Goal: Check status: Check status

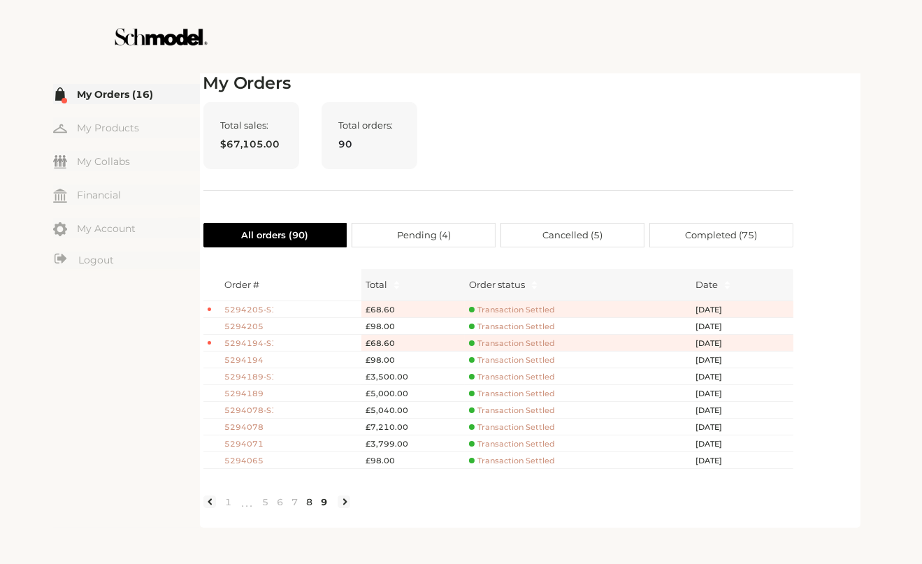
click at [307, 508] on link "8" at bounding box center [310, 501] width 15 height 13
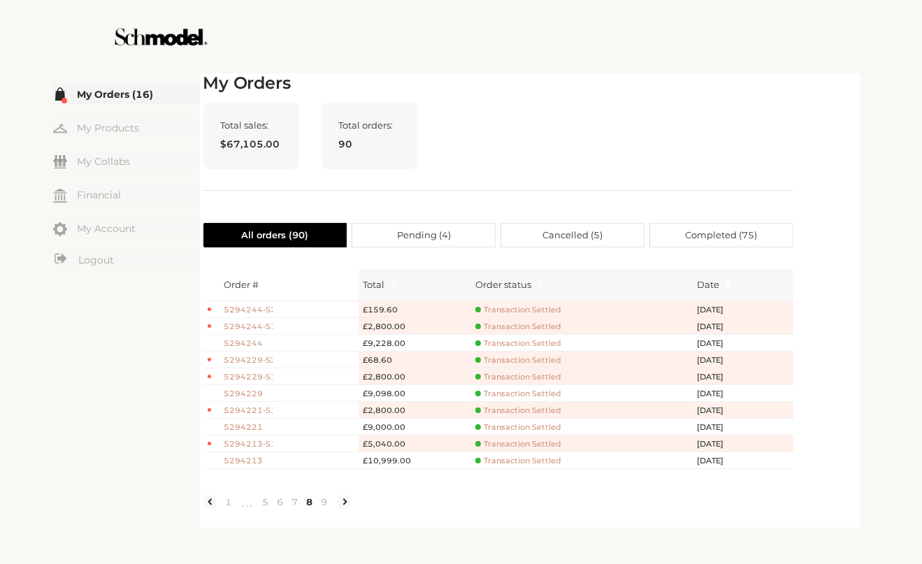
click at [255, 456] on span "5294213" at bounding box center [248, 461] width 49 height 12
click at [253, 455] on span "5294213" at bounding box center [248, 461] width 49 height 12
click at [266, 508] on link "5" at bounding box center [266, 501] width 15 height 13
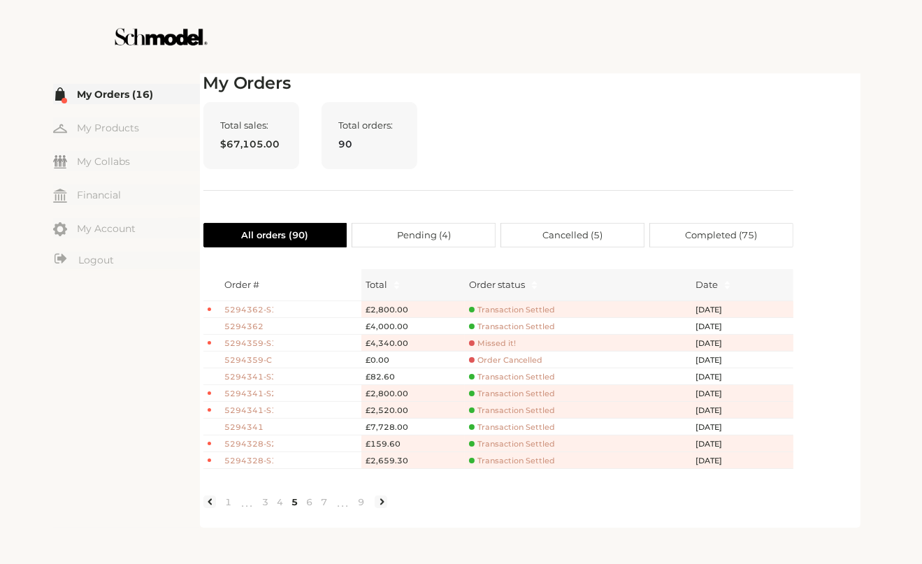
click at [582, 105] on div "Total sales: $67,105.00 Total orders: 90" at bounding box center [498, 146] width 590 height 89
click at [266, 508] on link "3" at bounding box center [266, 501] width 15 height 13
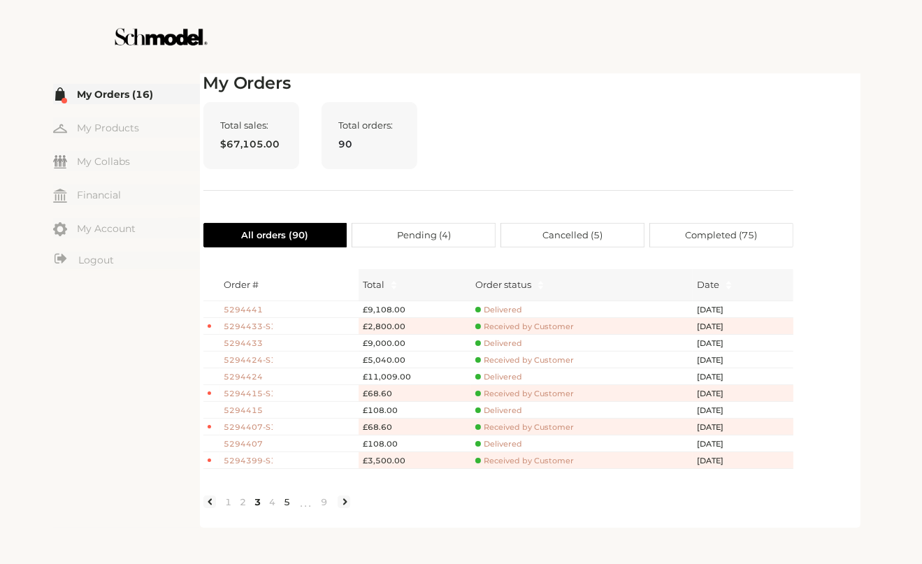
click at [291, 508] on link "5" at bounding box center [287, 501] width 15 height 13
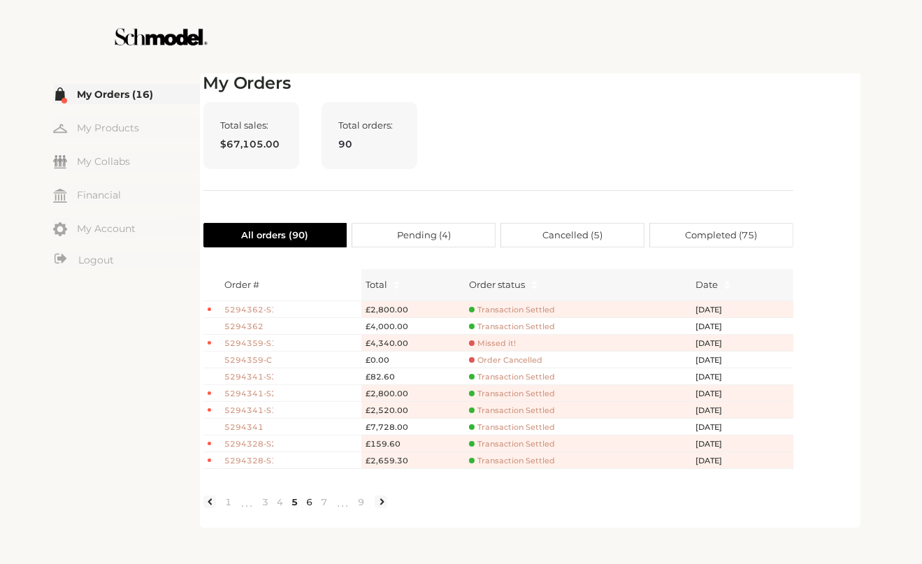
click at [307, 508] on link "6" at bounding box center [310, 501] width 15 height 13
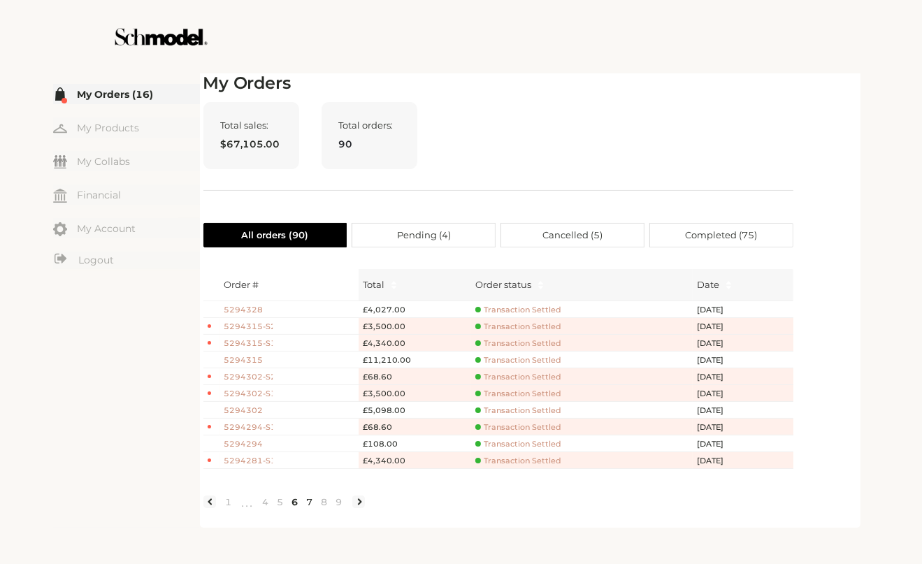
click at [305, 508] on link "7" at bounding box center [310, 501] width 15 height 13
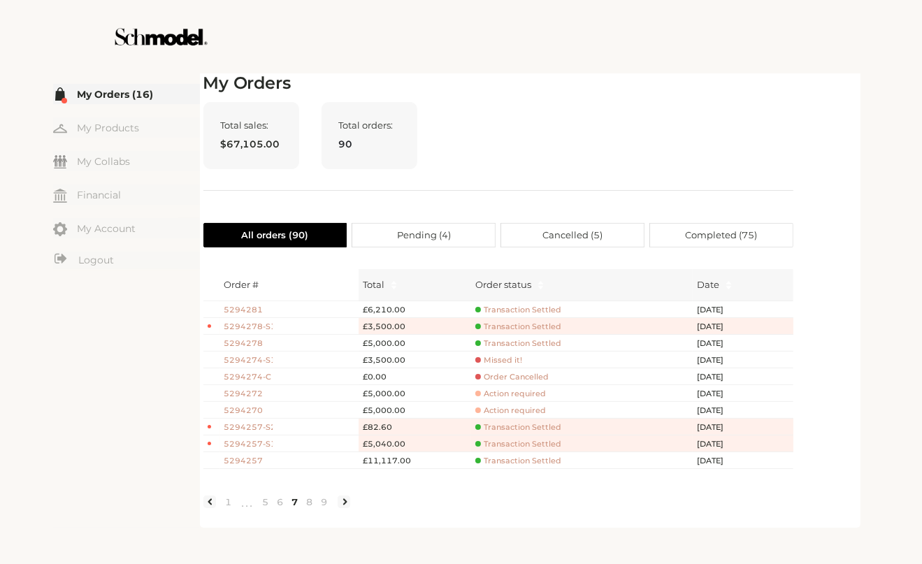
click at [296, 508] on link "7" at bounding box center [295, 501] width 15 height 13
click at [311, 508] on link "8" at bounding box center [310, 501] width 15 height 13
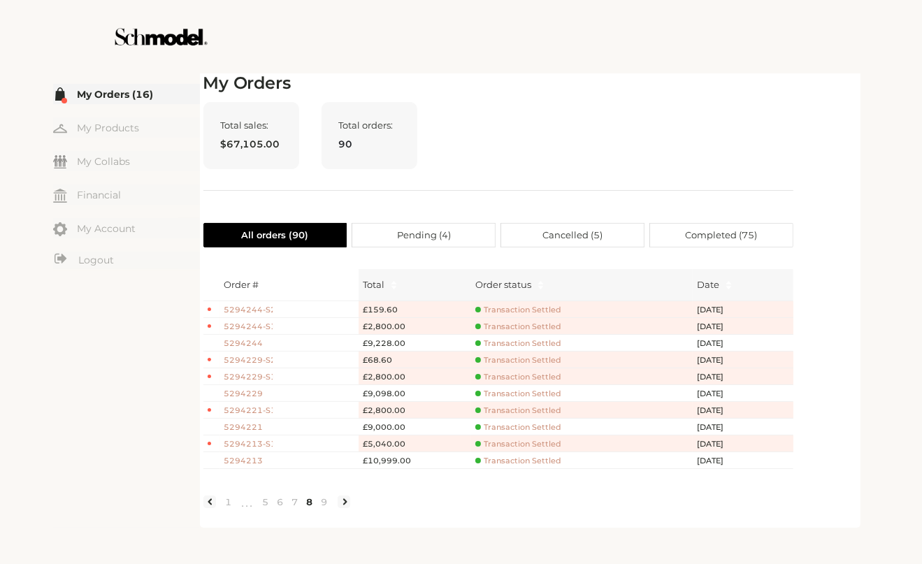
click at [258, 342] on span "5294244" at bounding box center [248, 343] width 49 height 12
click at [256, 425] on span "5294221" at bounding box center [248, 427] width 49 height 12
click at [282, 507] on link "6" at bounding box center [280, 501] width 15 height 13
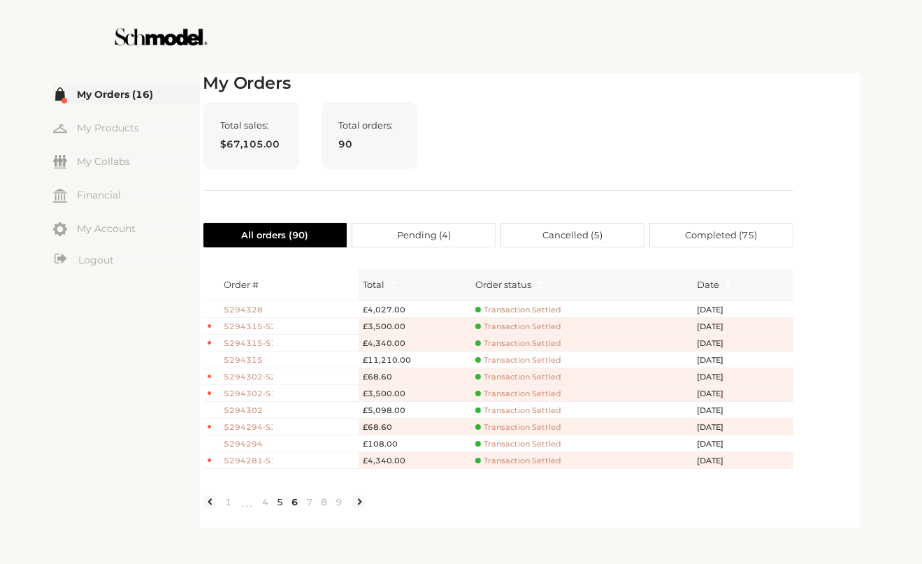
click at [280, 508] on link "5" at bounding box center [280, 501] width 15 height 13
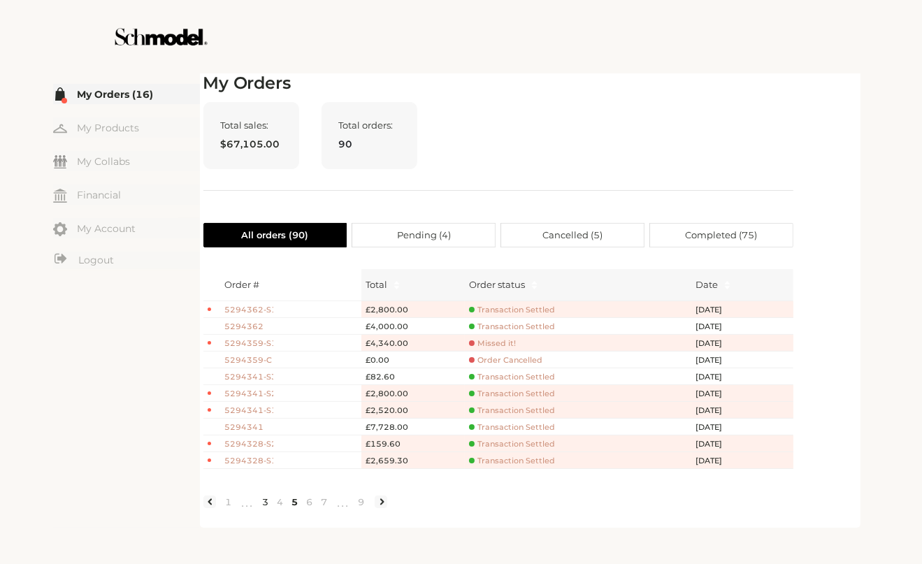
click at [263, 508] on link "3" at bounding box center [266, 501] width 15 height 13
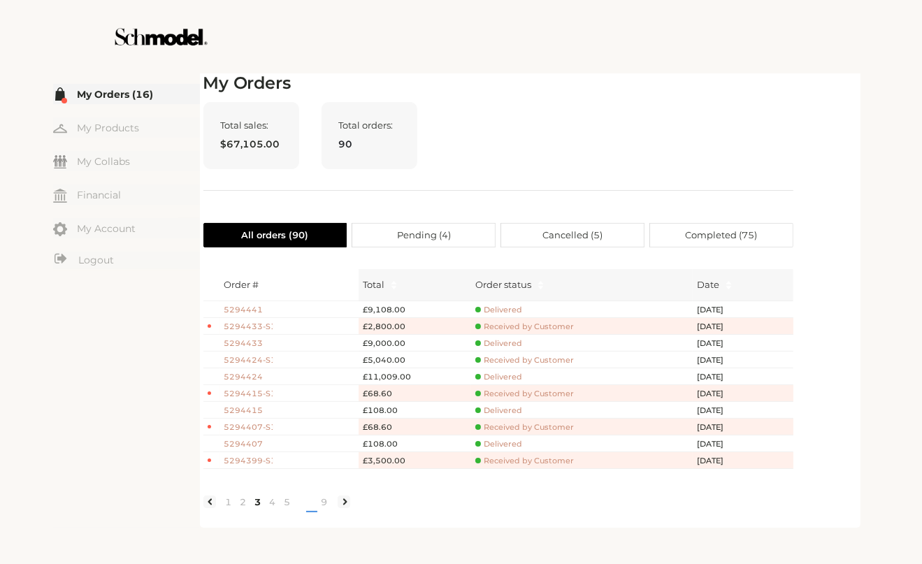
click at [302, 509] on span "•••" at bounding box center [306, 502] width 22 height 17
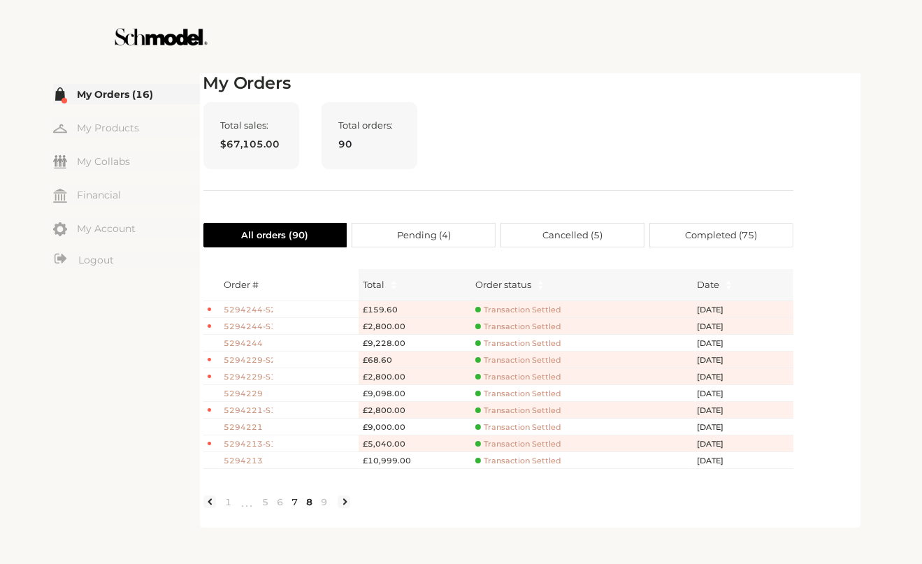
click at [291, 508] on link "7" at bounding box center [295, 501] width 15 height 13
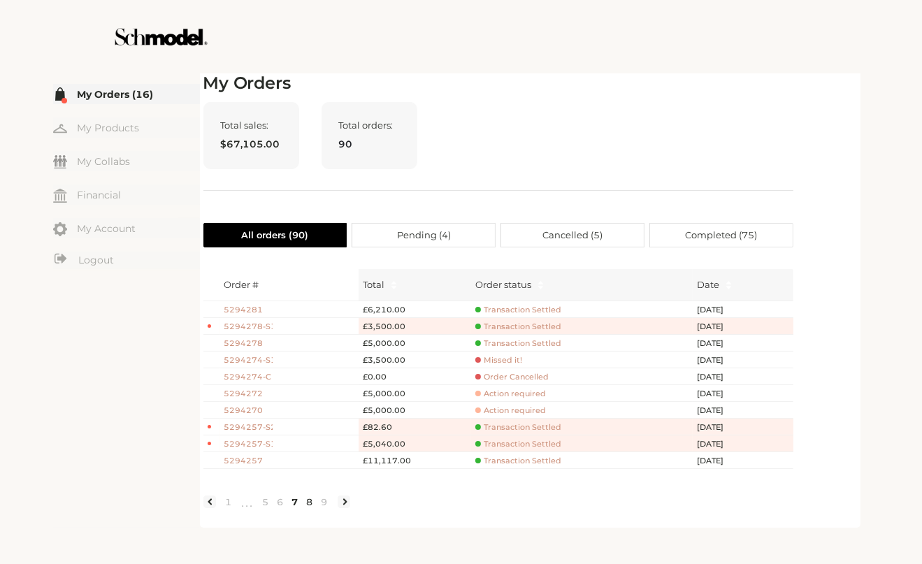
click at [308, 508] on link "8" at bounding box center [310, 501] width 15 height 13
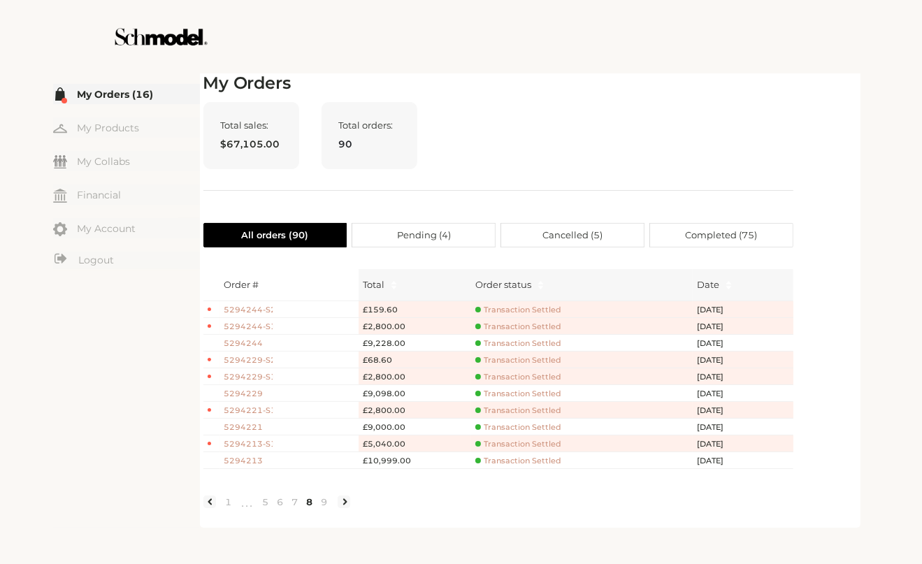
click at [260, 389] on span "5294229" at bounding box center [248, 394] width 49 height 12
click at [254, 392] on span "5294229" at bounding box center [248, 394] width 49 height 12
click at [254, 428] on span "5294221" at bounding box center [248, 427] width 49 height 12
click at [293, 508] on link "7" at bounding box center [295, 501] width 15 height 13
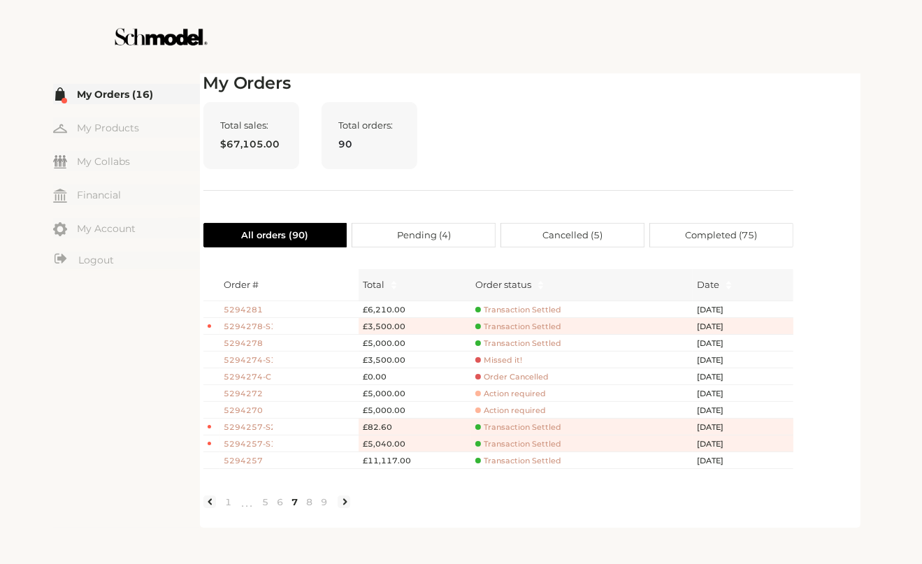
click at [247, 459] on span "5294257" at bounding box center [248, 461] width 49 height 12
click at [255, 456] on span "5294257" at bounding box center [248, 461] width 49 height 12
click at [255, 425] on span "5294257-S2" at bounding box center [248, 427] width 49 height 12
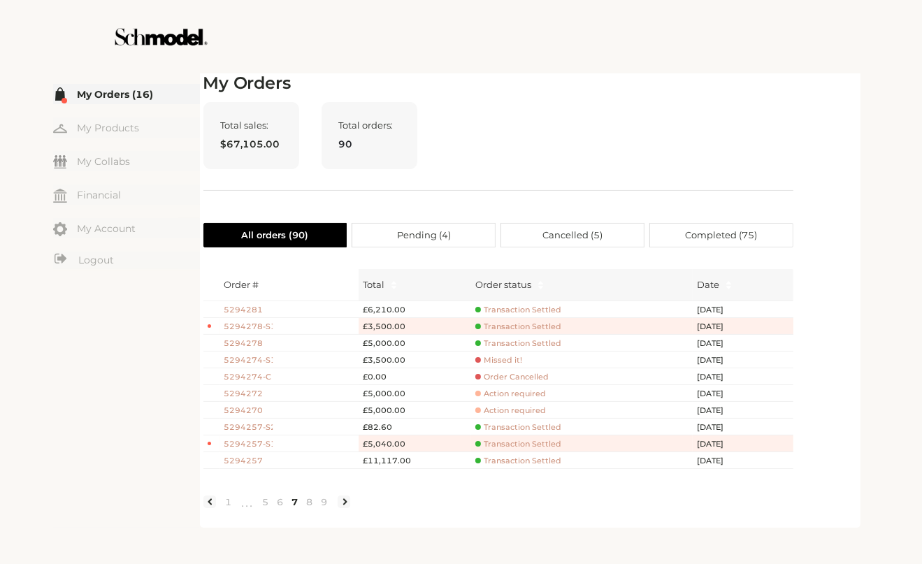
click at [246, 440] on span "5294257-S1" at bounding box center [248, 444] width 49 height 12
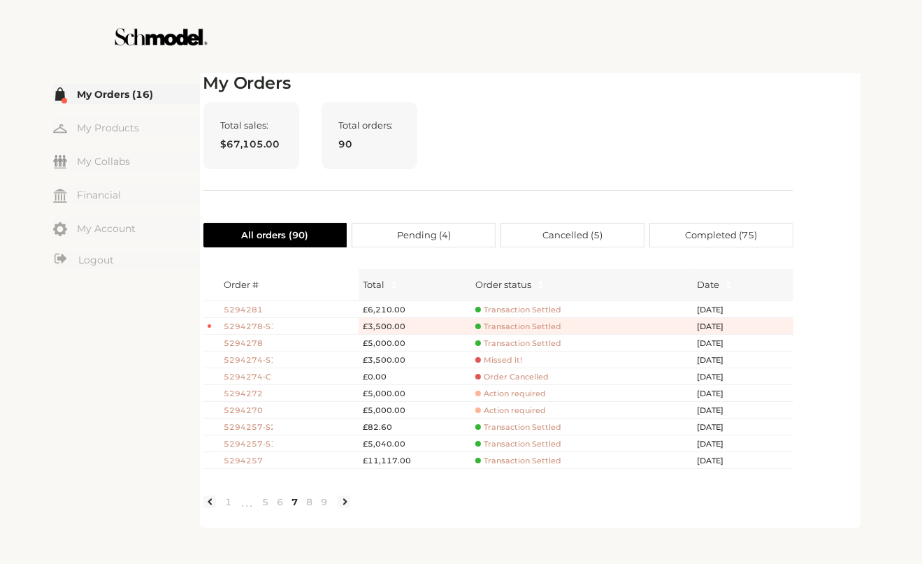
click at [263, 442] on span "5294257-S1" at bounding box center [248, 444] width 49 height 12
click at [310, 508] on link "8" at bounding box center [310, 501] width 15 height 13
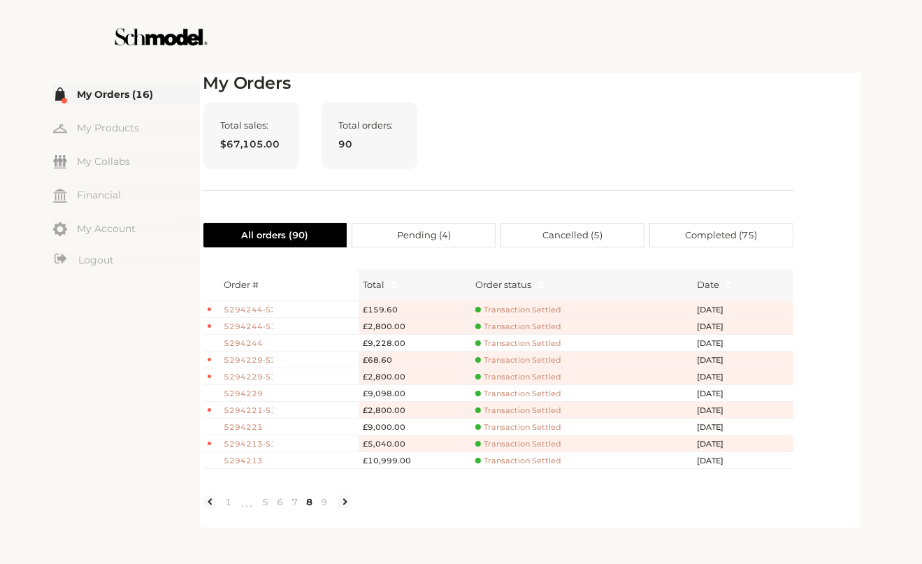
click at [246, 325] on span "5294244-S1" at bounding box center [248, 327] width 49 height 12
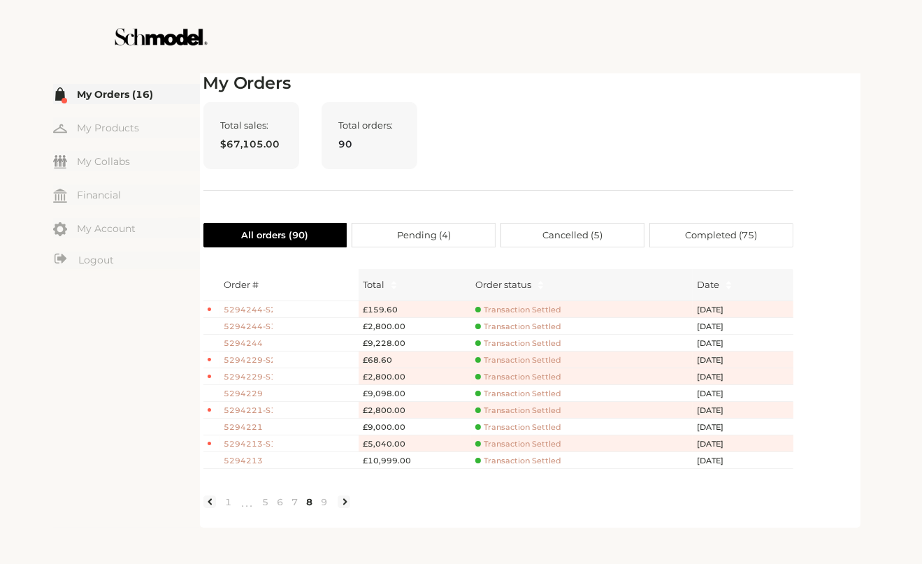
click at [377, 312] on td "£159.60" at bounding box center [414, 309] width 112 height 17
click at [379, 307] on td "£159.60" at bounding box center [414, 309] width 112 height 17
click at [388, 306] on td "£159.60" at bounding box center [414, 309] width 112 height 17
click at [233, 307] on span "5294244-S2" at bounding box center [248, 310] width 49 height 12
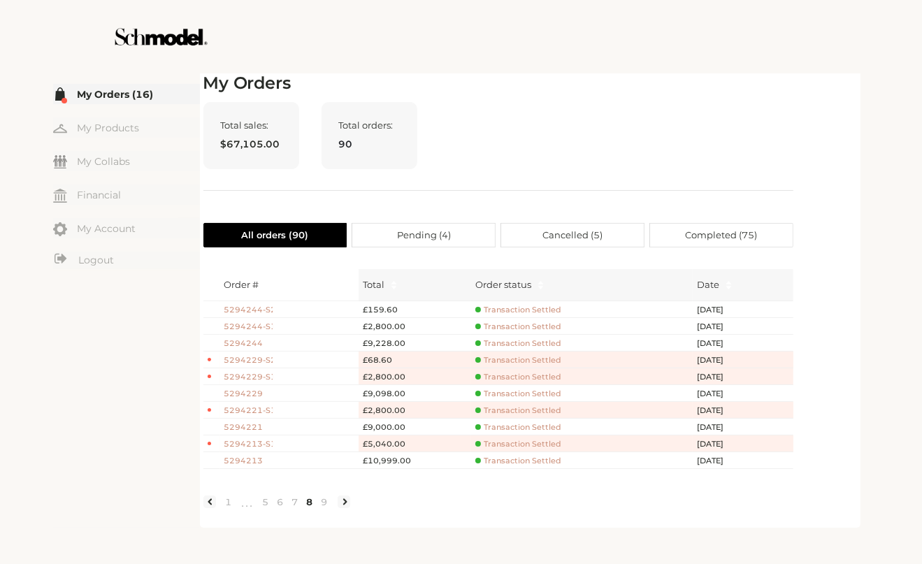
click at [390, 374] on td "£2,800.00" at bounding box center [414, 376] width 112 height 17
click at [259, 377] on span "5294229-S1" at bounding box center [248, 377] width 49 height 12
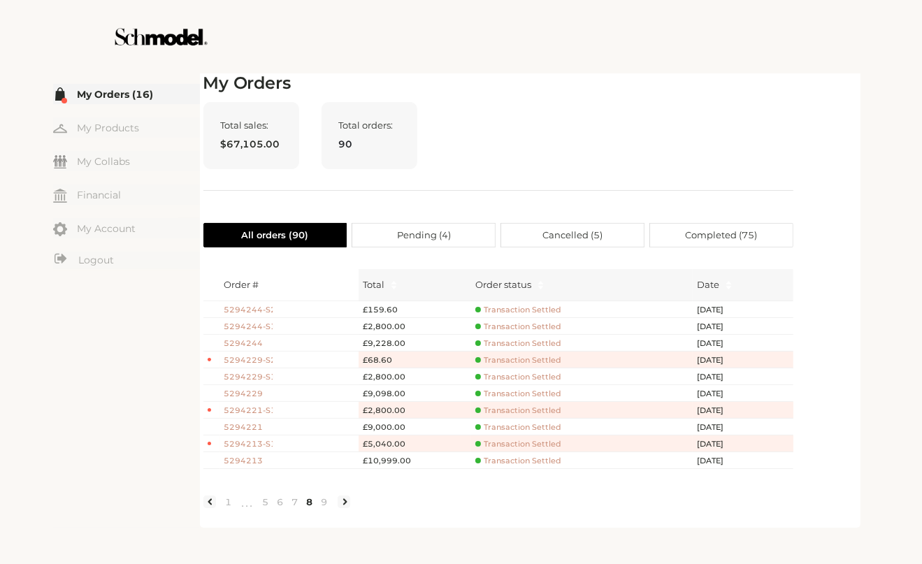
click at [264, 361] on span "5294229-S2" at bounding box center [248, 360] width 49 height 12
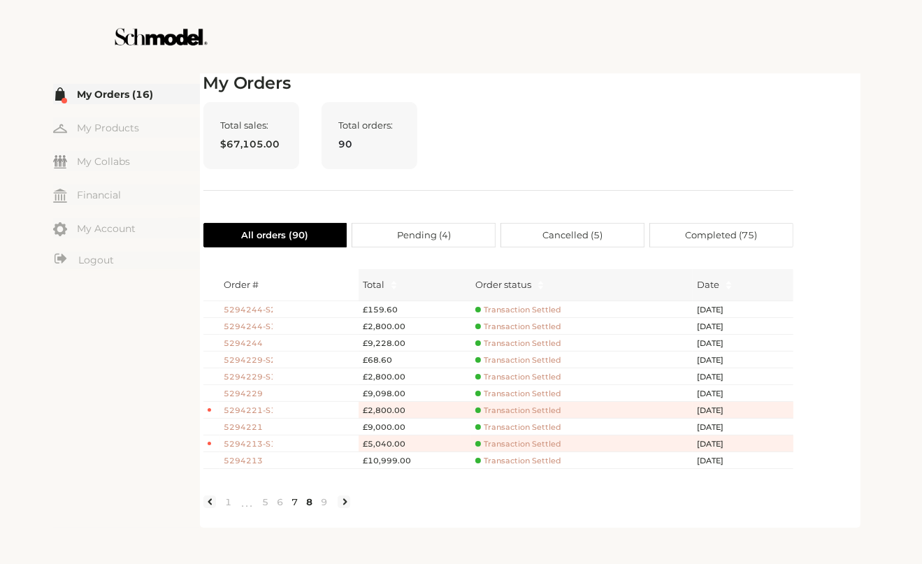
click at [296, 507] on link "7" at bounding box center [295, 501] width 15 height 13
